Goal: Use online tool/utility: Utilize a website feature to perform a specific function

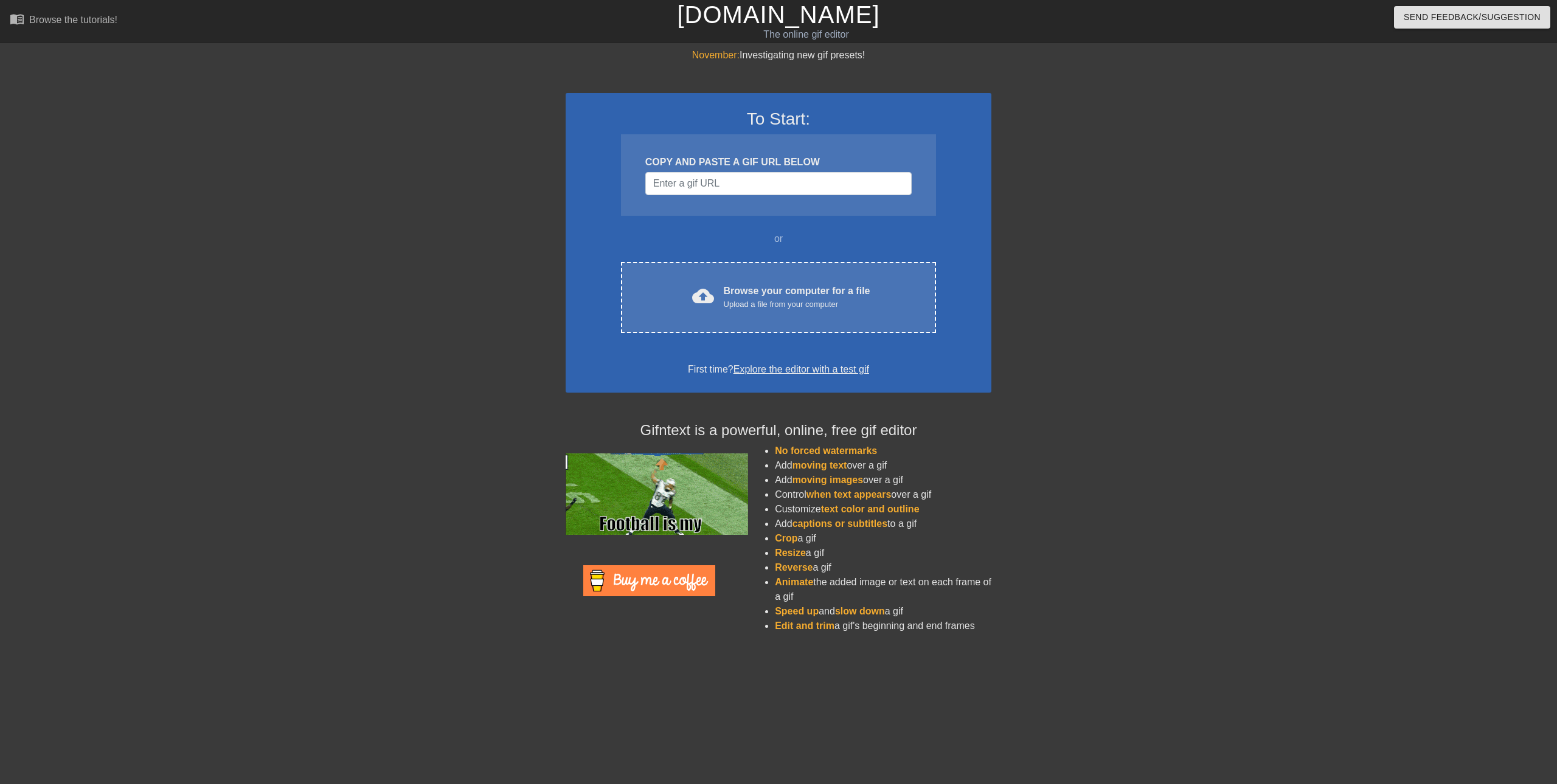
drag, startPoint x: 1079, startPoint y: 370, endPoint x: 1079, endPoint y: 360, distance: 10.0
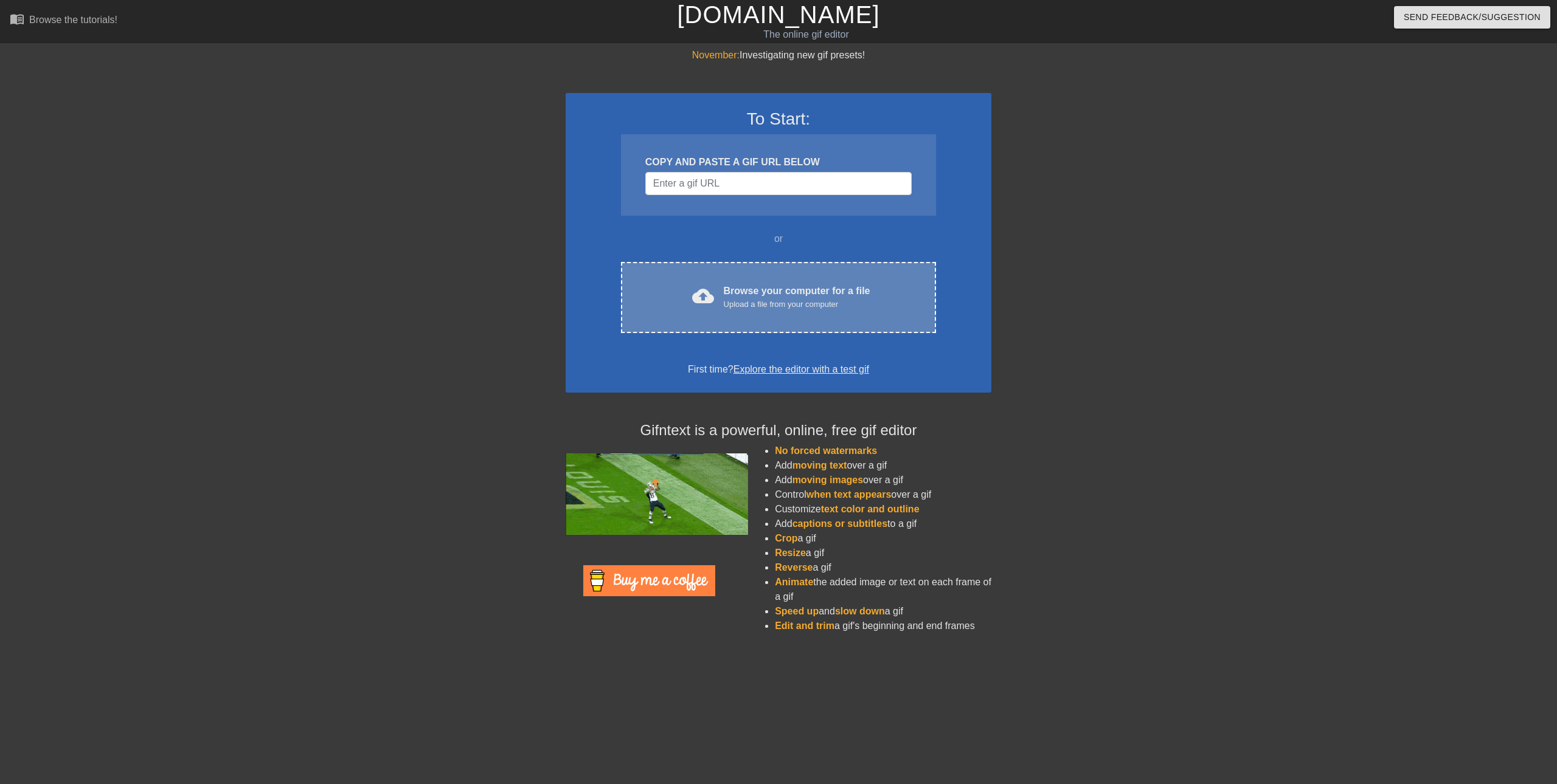
click at [773, 307] on div "Upload a file from your computer" at bounding box center [797, 304] width 147 height 12
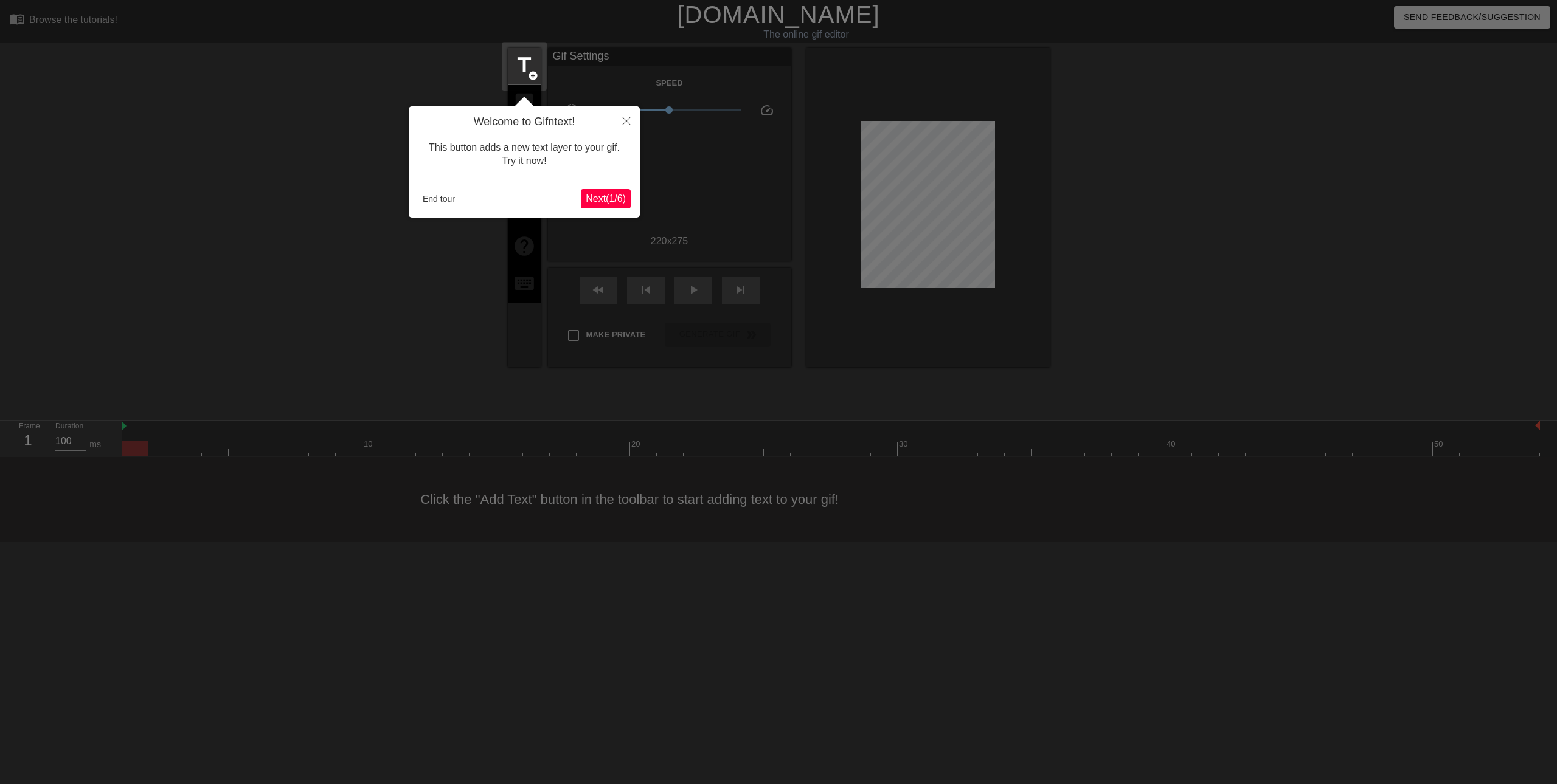
click at [605, 208] on button "Next ( 1 / 6 )" at bounding box center [606, 199] width 50 height 20
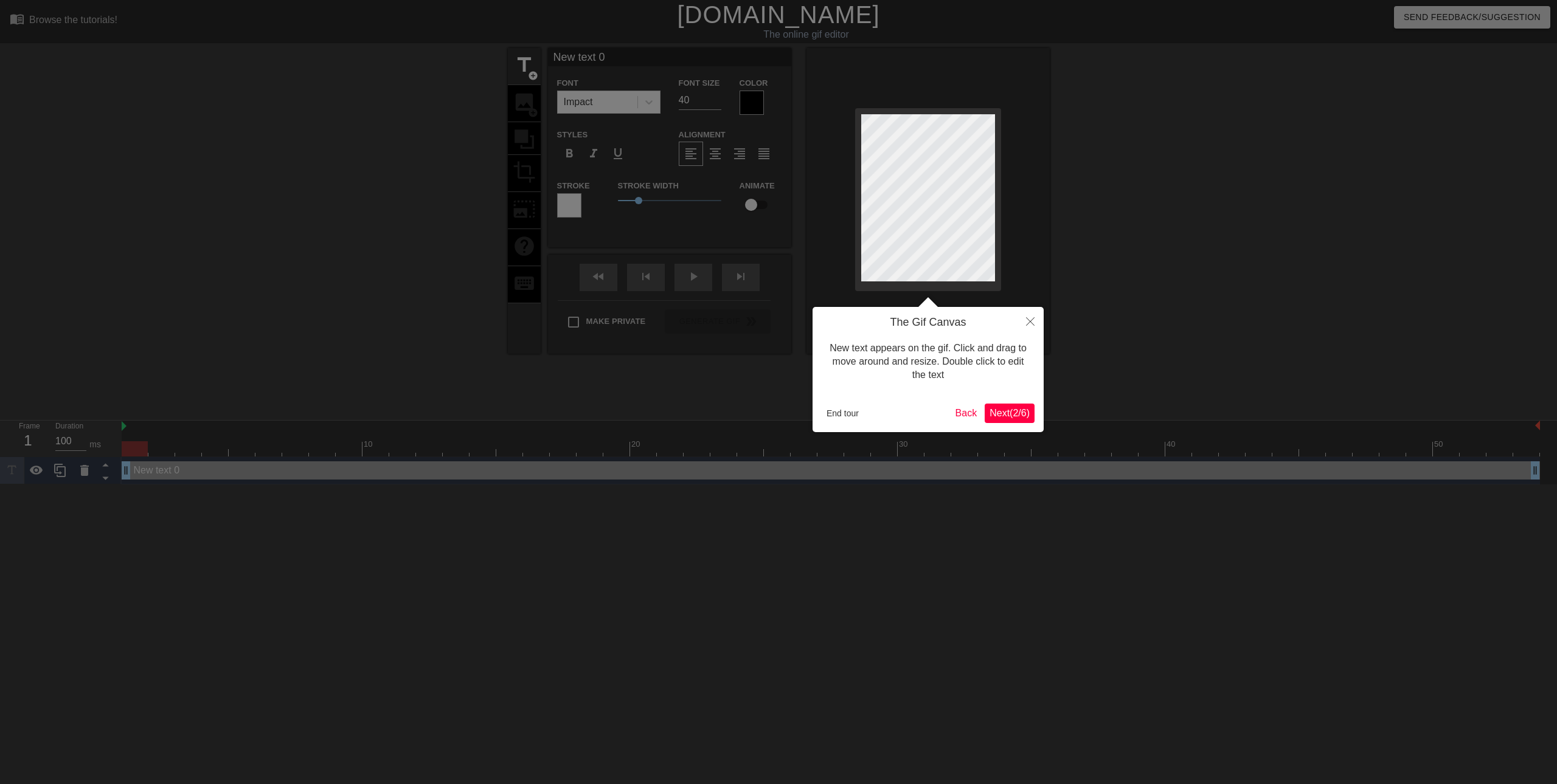
click at [1004, 408] on span "Next ( 2 / 6 )" at bounding box center [1009, 413] width 40 height 10
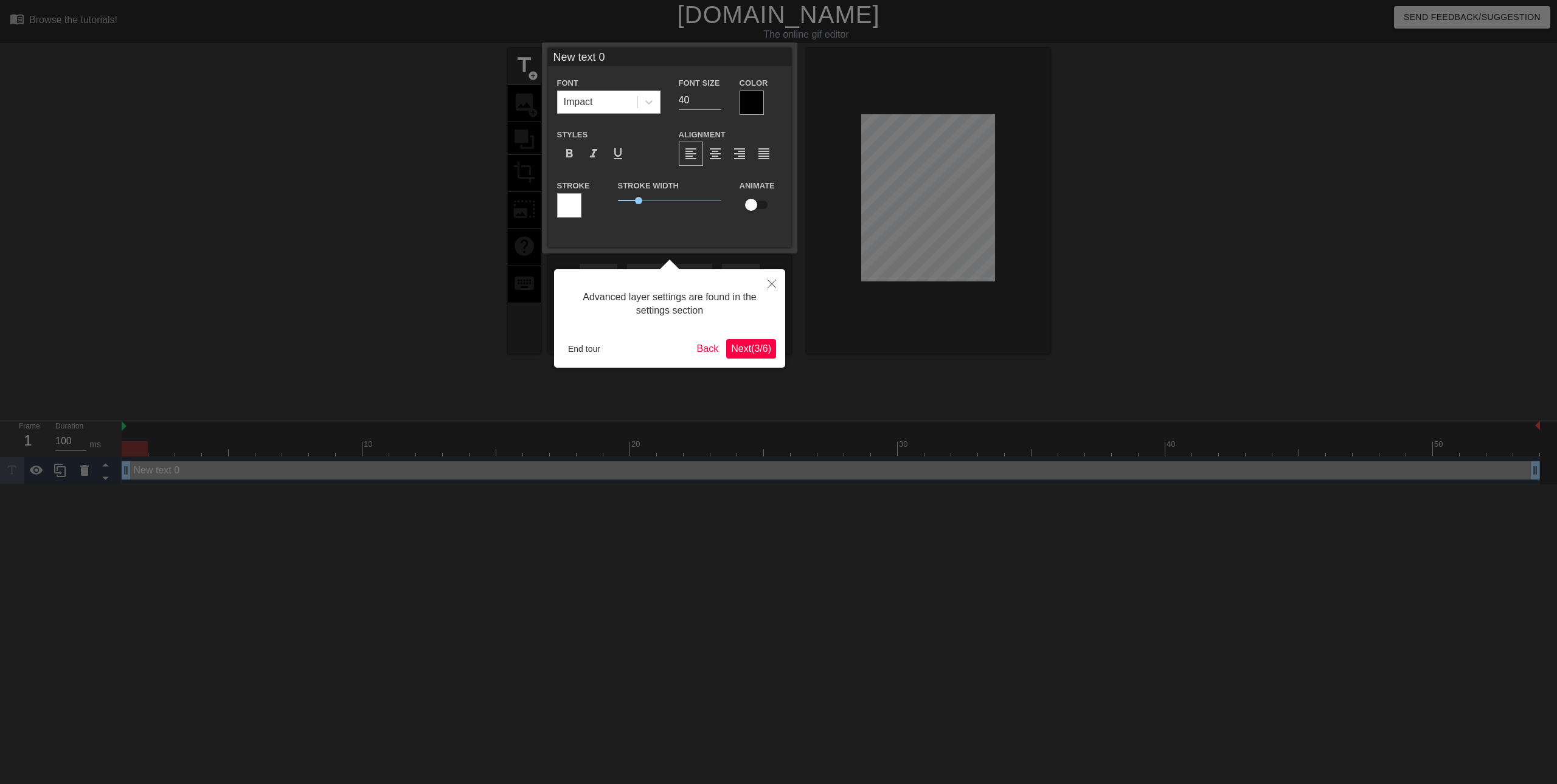
click at [757, 349] on span "Next ( 3 / 6 )" at bounding box center [750, 349] width 40 height 10
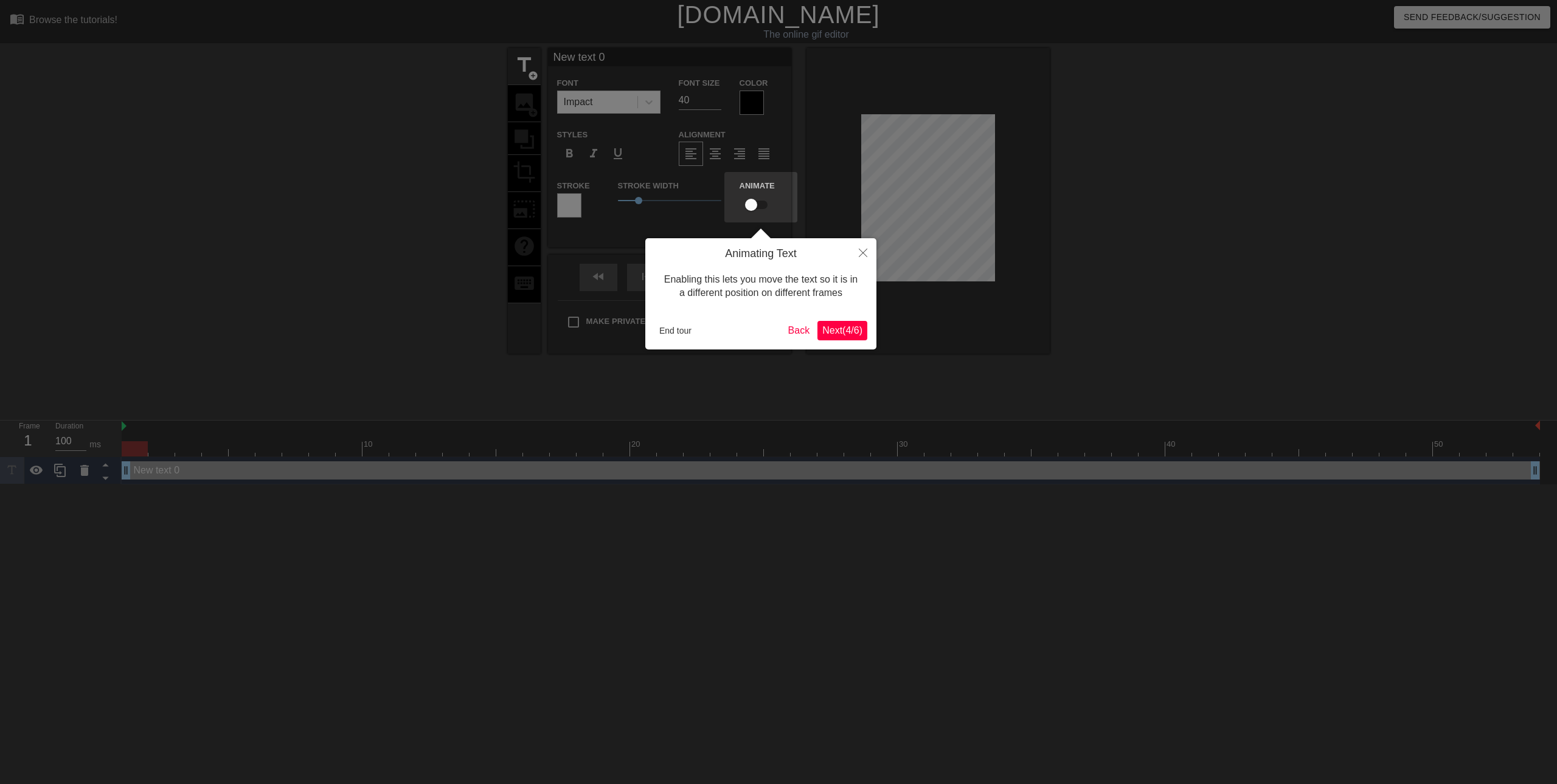
click at [845, 322] on button "Next ( 4 / 6 )" at bounding box center [842, 331] width 50 height 20
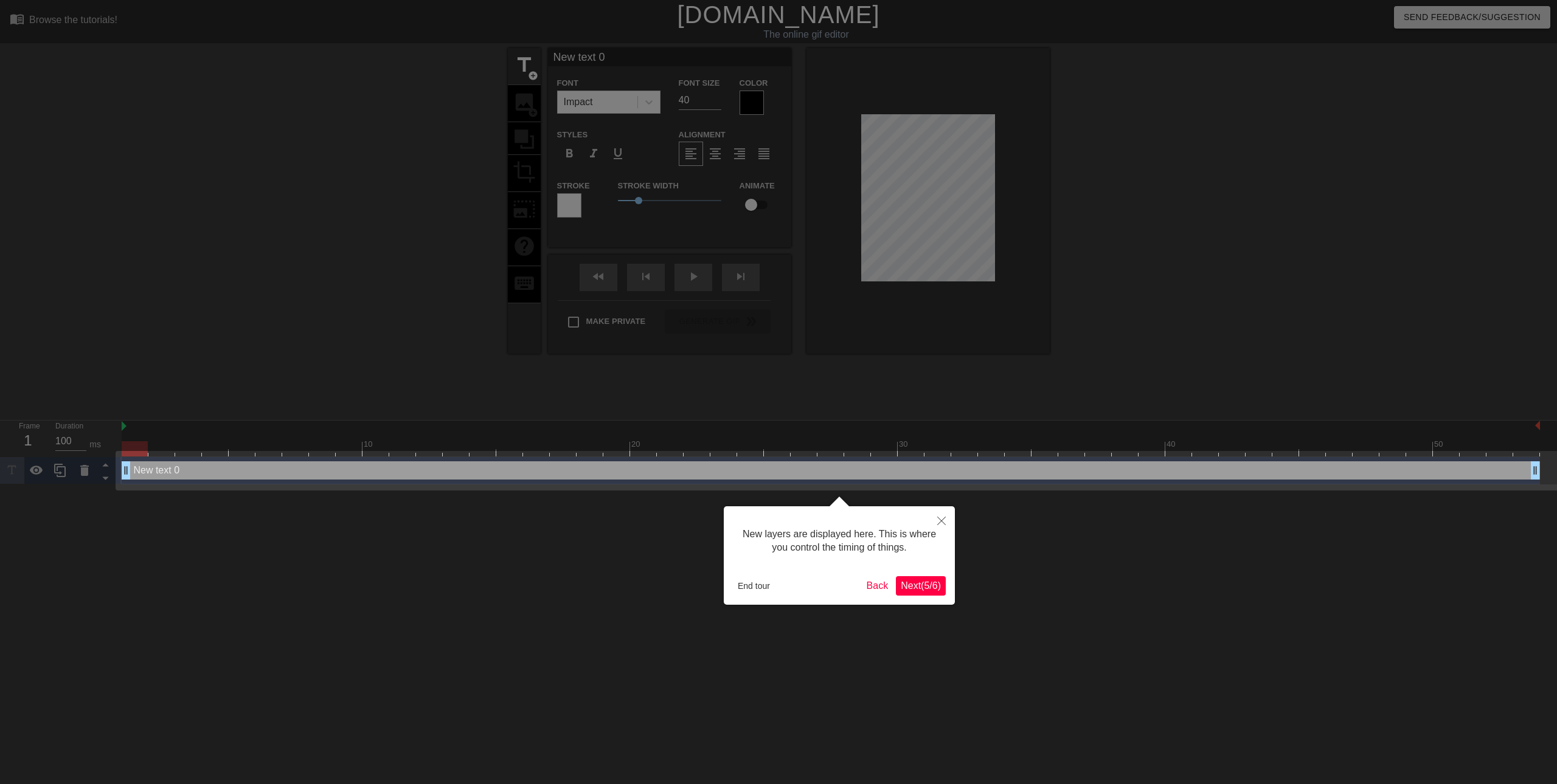
click at [922, 598] on div "New layers are displayed here. This is where you control the timing of things. …" at bounding box center [839, 555] width 231 height 99
click at [922, 587] on span "Next ( 5 / 6 )" at bounding box center [920, 586] width 40 height 10
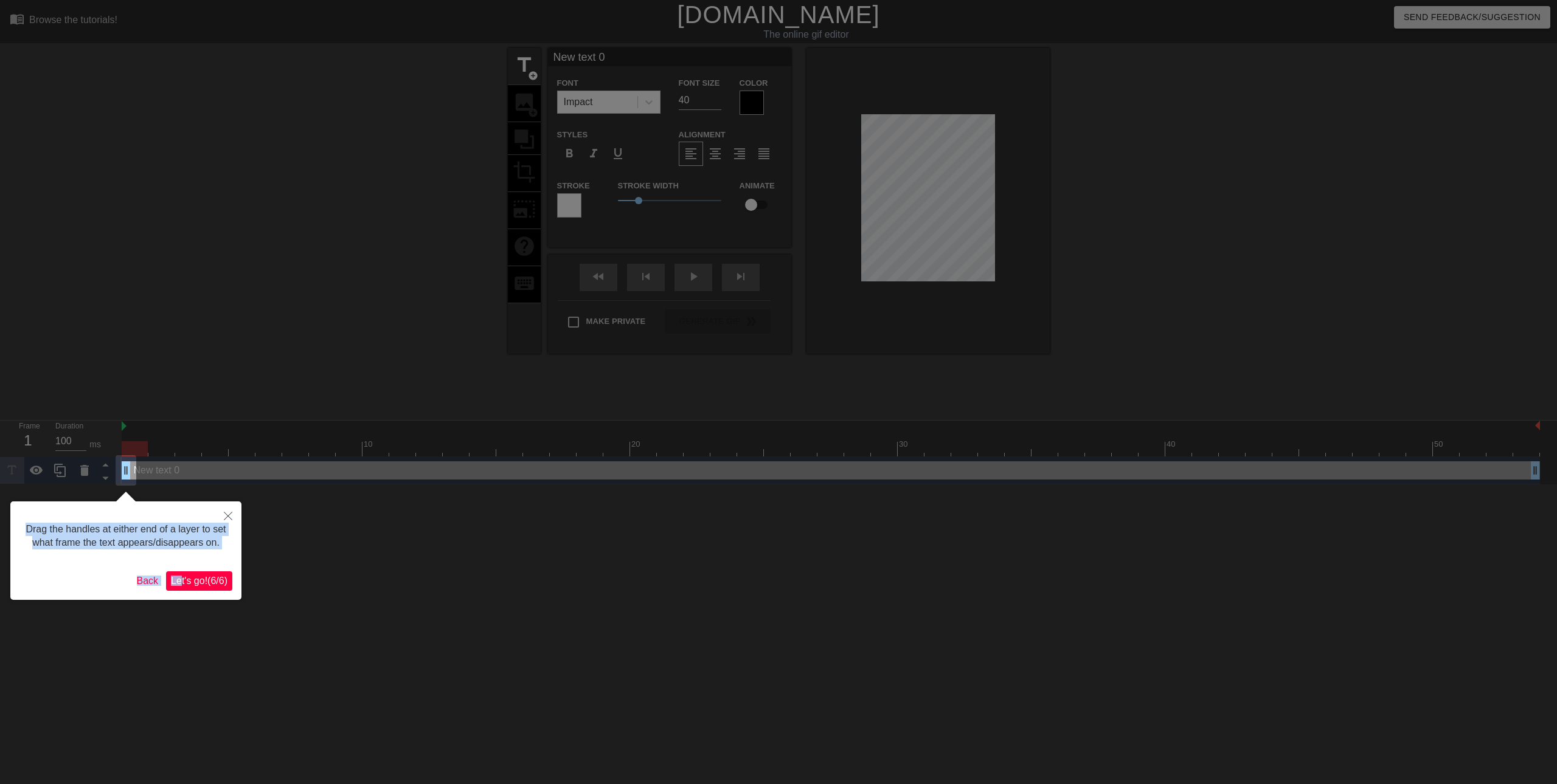
click at [179, 485] on body "menu_book Browse the tutorials! Gifntext.com The online gif editor Send Feedbac…" at bounding box center [778, 242] width 1557 height 485
click at [186, 578] on span "Let's go! ( 6 / 6 )" at bounding box center [199, 581] width 56 height 10
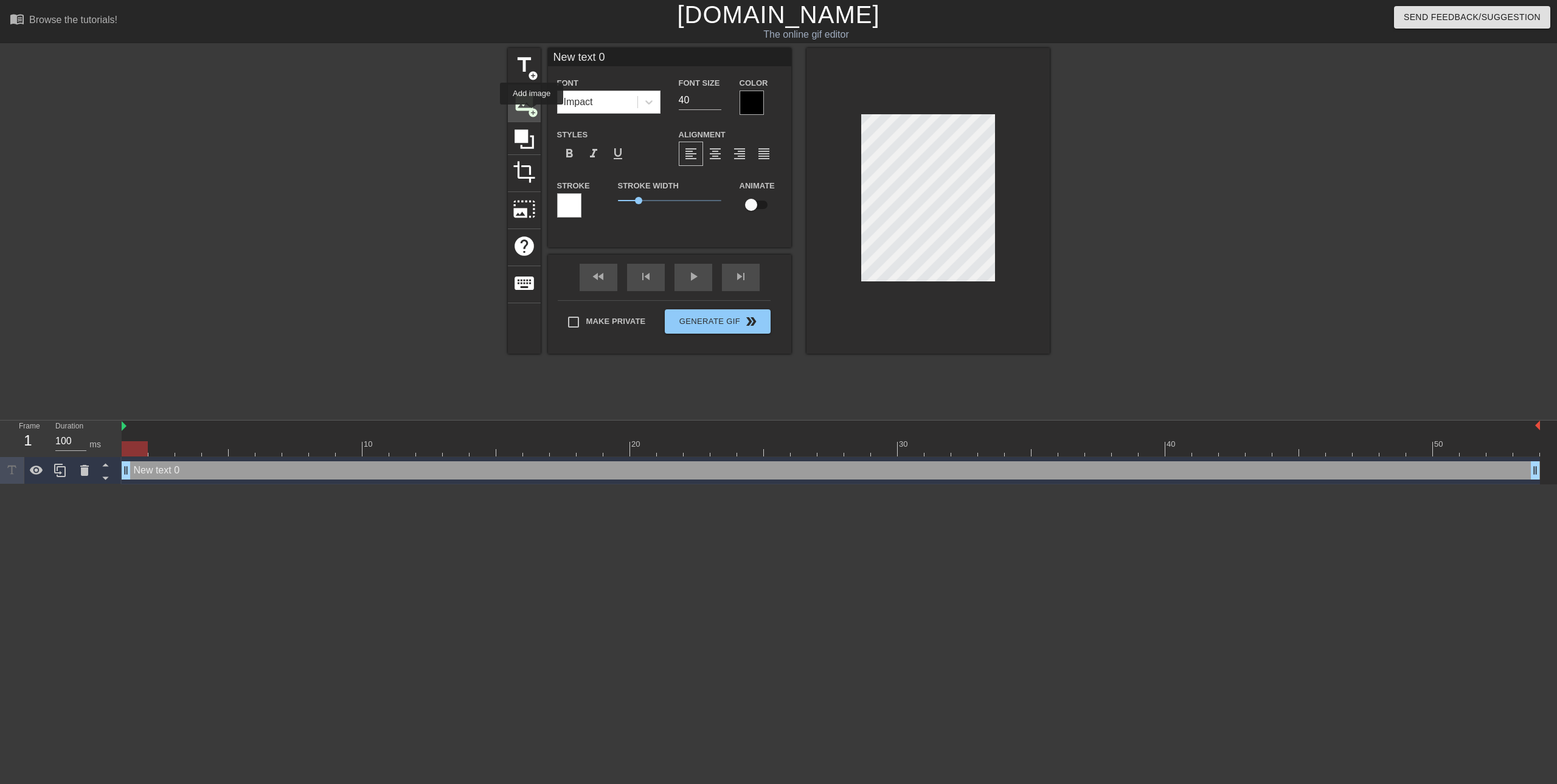
click at [531, 113] on span "add_circle" at bounding box center [533, 113] width 10 height 10
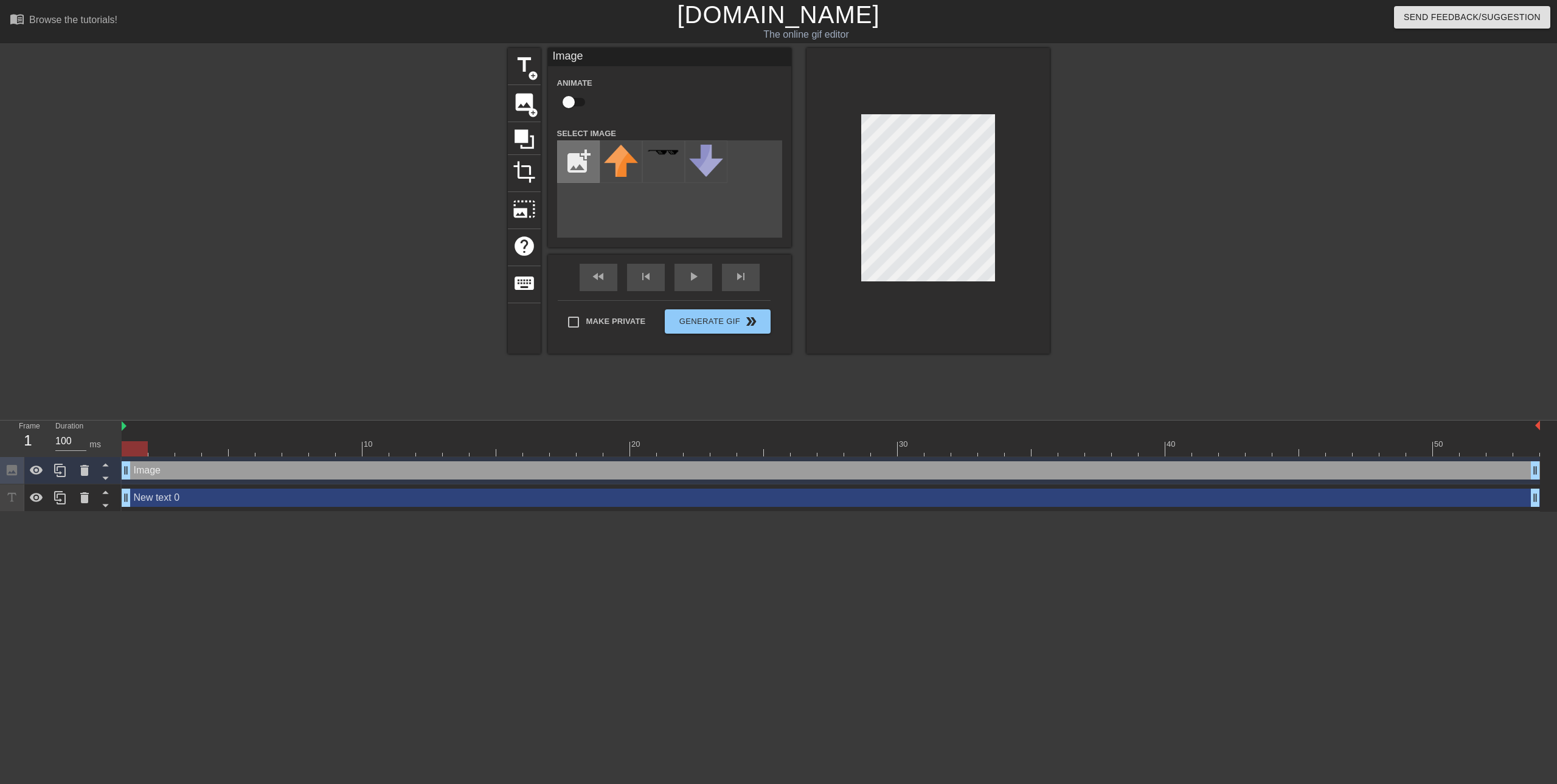
click at [585, 173] on input "file" at bounding box center [578, 162] width 41 height 41
type input "C:\fakepath\G2iGnPvWkAA_UtS.jpg"
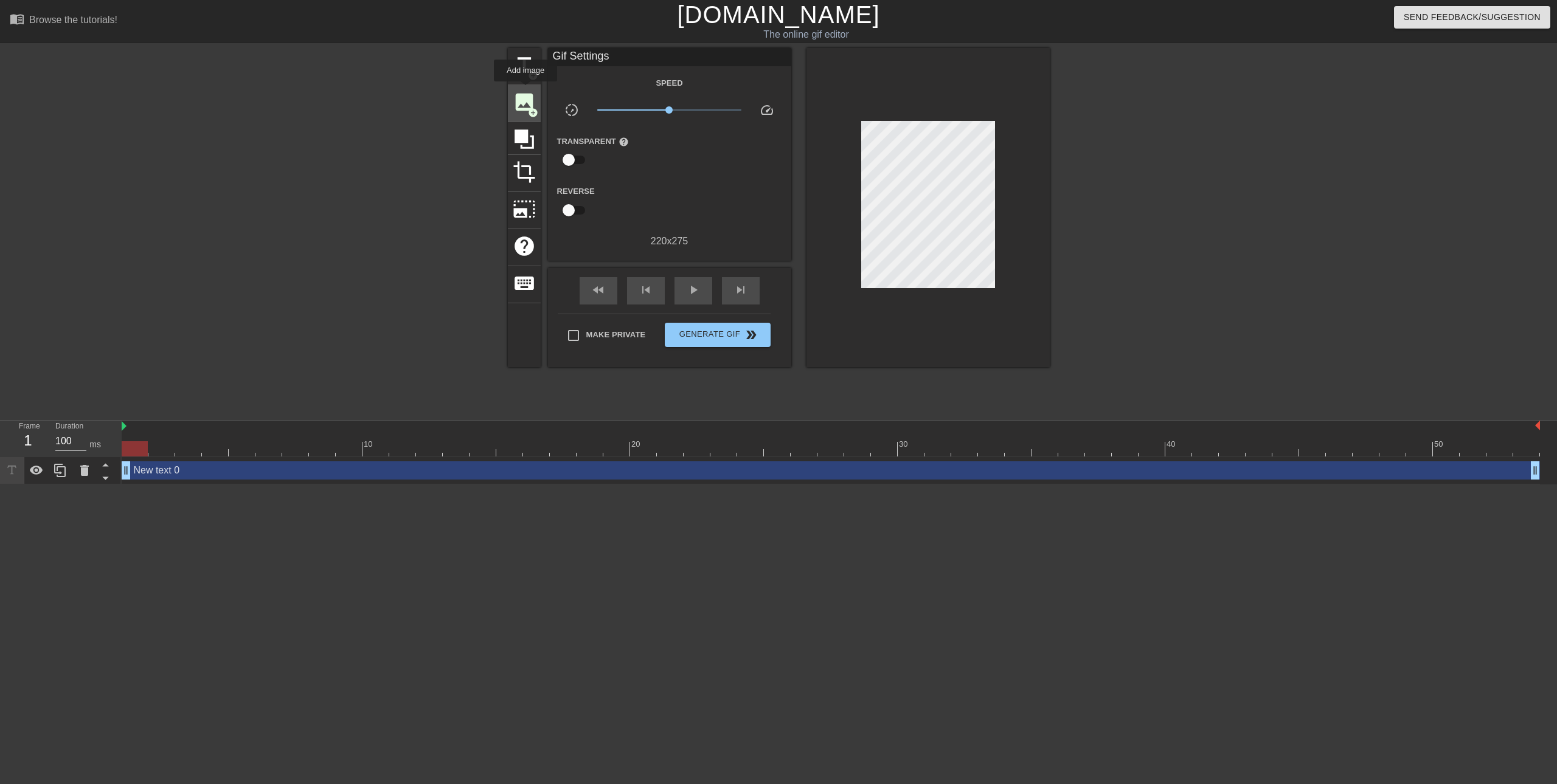
click at [525, 91] on span "image" at bounding box center [524, 102] width 23 height 23
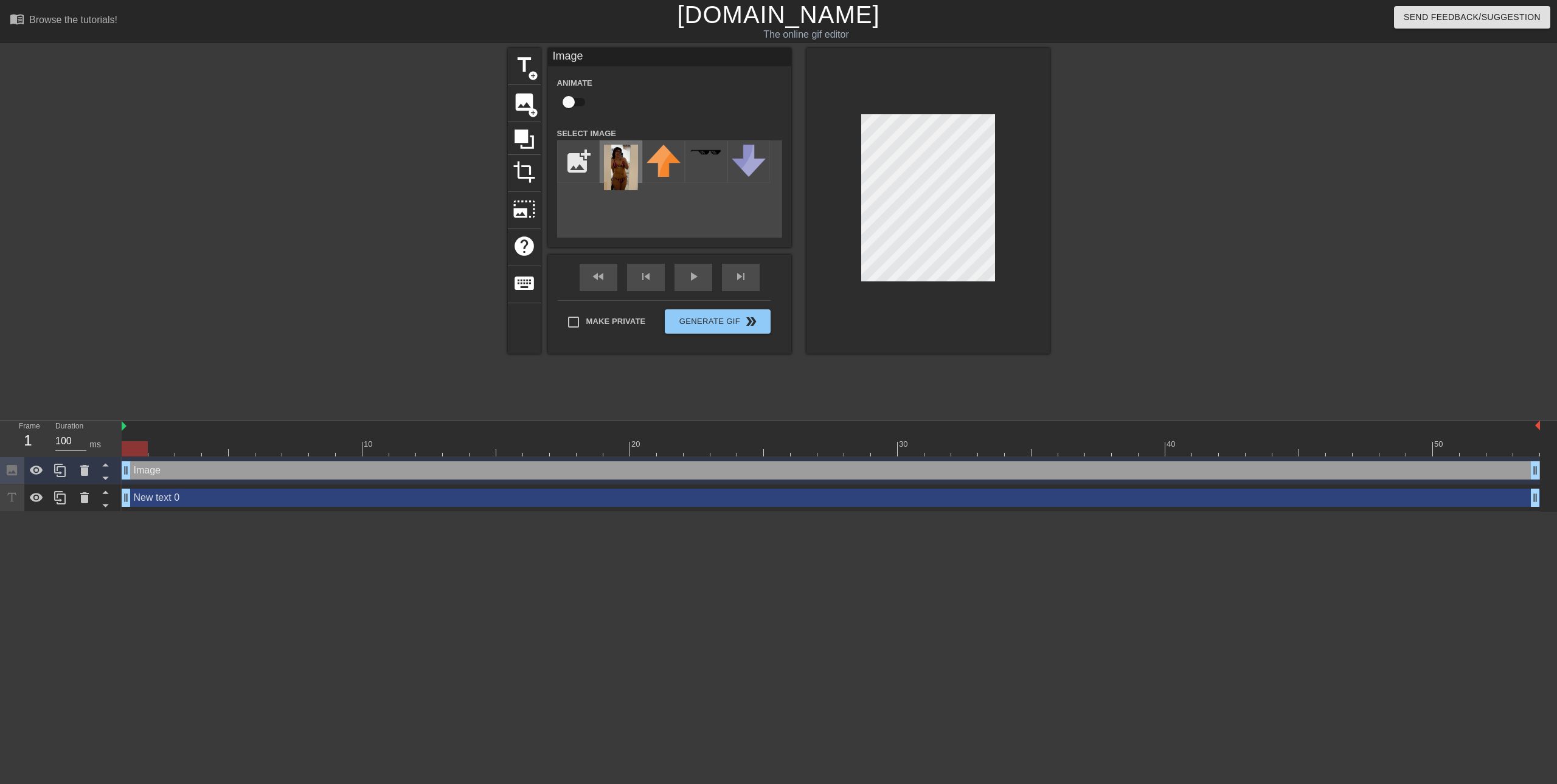
click at [617, 180] on img at bounding box center [621, 167] width 34 height 46
click at [859, 448] on div "menu_book Browse the tutorials! Gifntext.com The online gif editor Send Feedbac…" at bounding box center [778, 256] width 1557 height 512
click at [782, 275] on div "title add_circle image add_circle crop photo_size_select_large help keyboard Im…" at bounding box center [778, 201] width 542 height 306
click at [956, 294] on div at bounding box center [928, 201] width 243 height 306
click at [968, 114] on div at bounding box center [928, 201] width 243 height 306
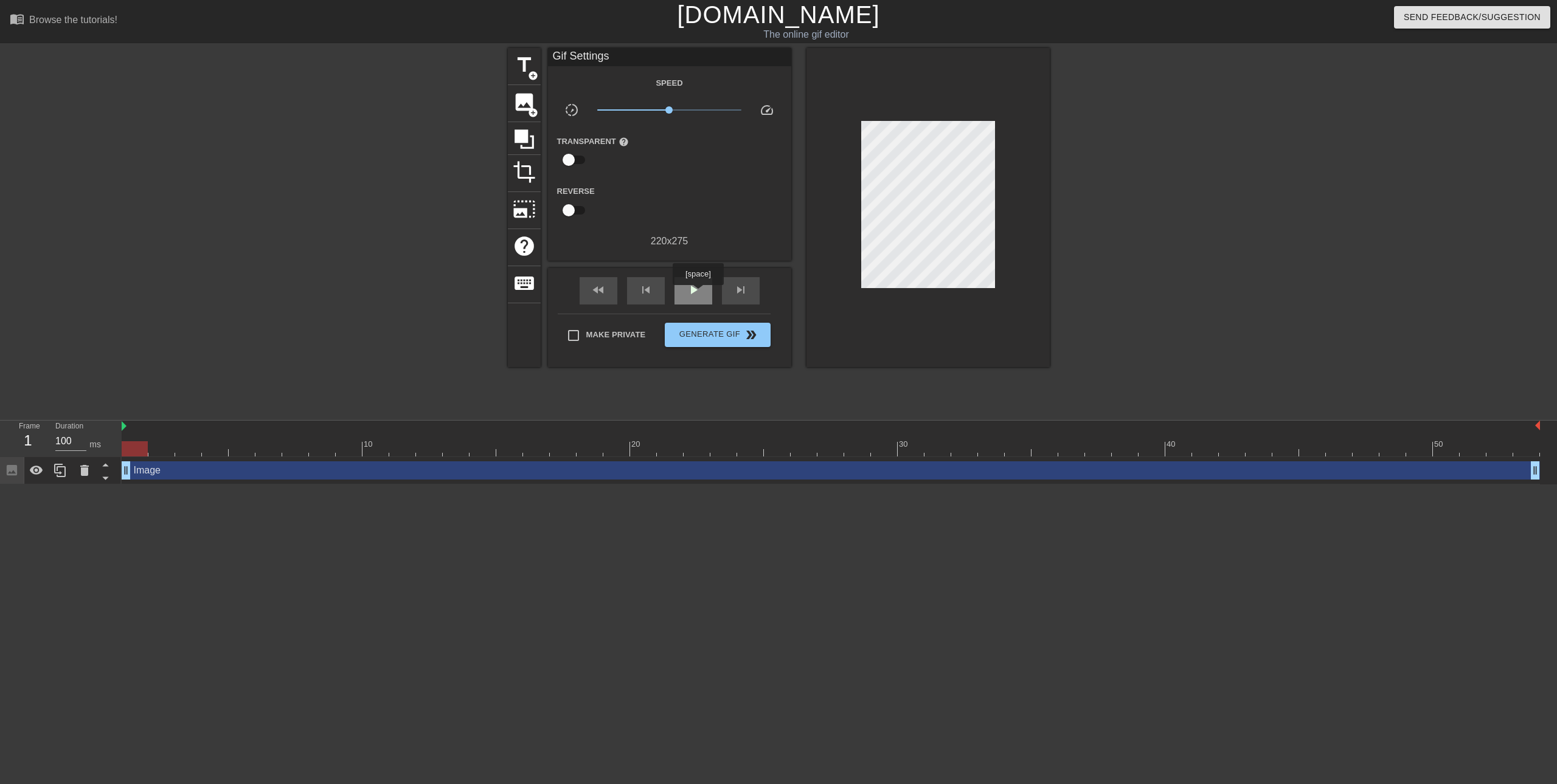
click at [697, 294] on span "play_arrow" at bounding box center [693, 290] width 14 height 14
click at [1305, 160] on div "title add_circle image add_circle crop photo_size_select_large help keyboard Gi…" at bounding box center [778, 230] width 1557 height 365
click at [699, 298] on div "pause" at bounding box center [693, 291] width 38 height 27
click at [731, 342] on button "Generate Gif double_arrow" at bounding box center [717, 335] width 105 height 24
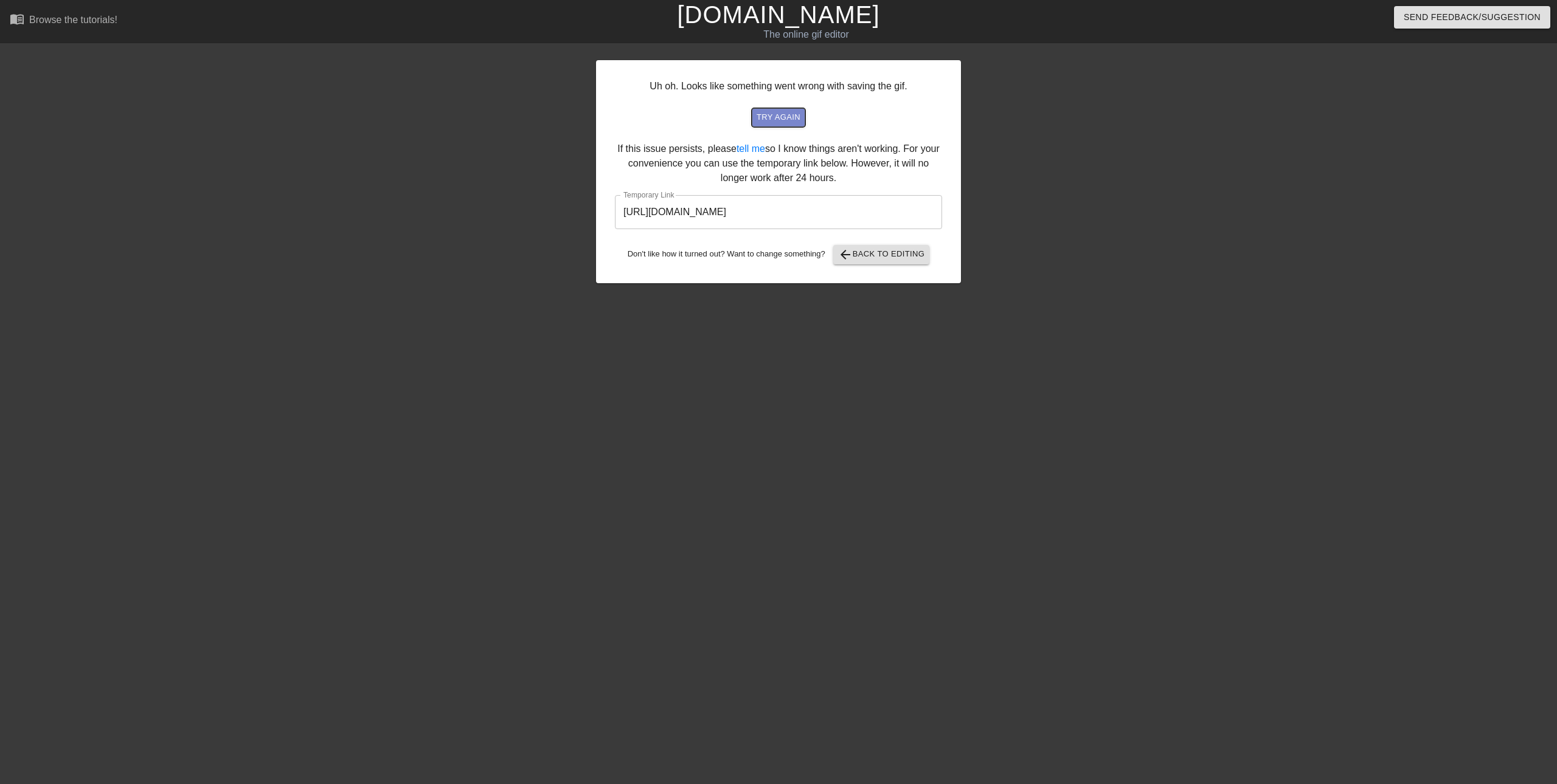
click at [781, 119] on span "try again" at bounding box center [778, 117] width 44 height 14
click at [838, 216] on input "https://www.gifntext.com/temp_generations/1DzzhKja.gif" at bounding box center [778, 212] width 327 height 34
click at [884, 215] on input "https://www.gifntext.com/temp_generations/1DzzhKja.gif" at bounding box center [778, 212] width 327 height 34
